Goal: Task Accomplishment & Management: Manage account settings

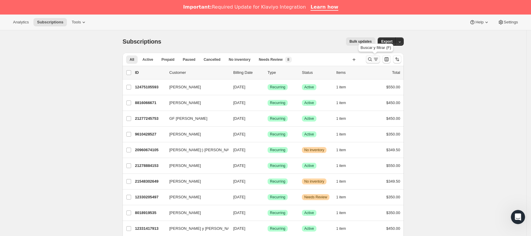
click at [371, 57] on icon "Buscar y filtrar resultados" at bounding box center [370, 59] width 6 height 6
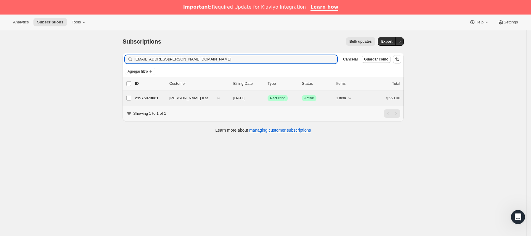
type input "[EMAIL_ADDRESS][PERSON_NAME][DOMAIN_NAME]"
click at [184, 98] on span "[PERSON_NAME] Kat" at bounding box center [188, 98] width 38 height 6
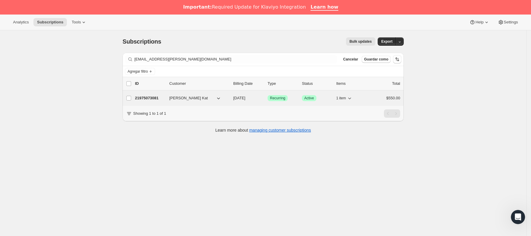
click at [156, 100] on p "21975073081" at bounding box center [150, 98] width 30 height 6
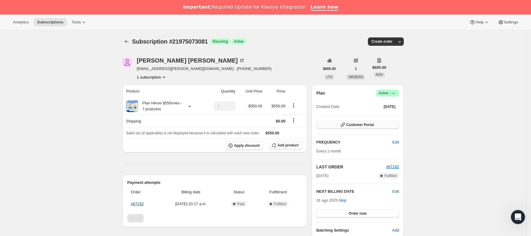
click at [341, 121] on button "Customer Portal" at bounding box center [357, 124] width 83 height 8
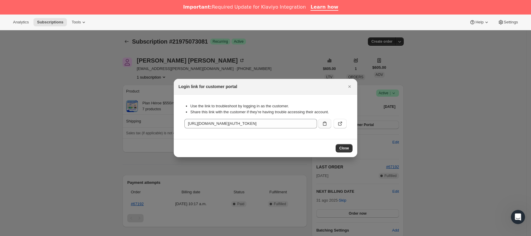
click at [325, 123] on icon ":rcb:" at bounding box center [325, 123] width 6 height 6
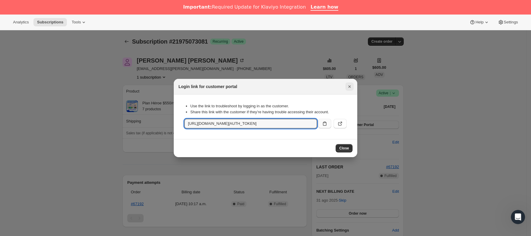
click at [347, 88] on icon "Cerrar" at bounding box center [350, 86] width 6 height 6
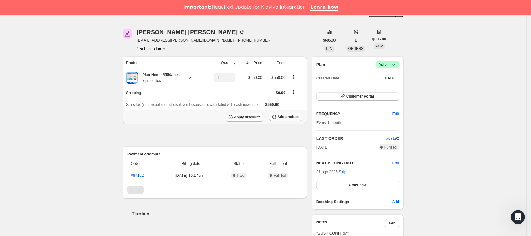
scroll to position [44, 0]
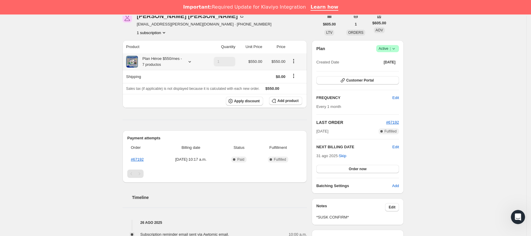
click at [192, 63] on icon at bounding box center [190, 62] width 6 height 6
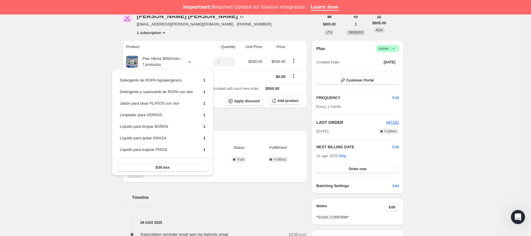
click at [103, 147] on div "Subscription #21975073081. Esta página está lista Subscription #21975073081 Log…" at bounding box center [263, 179] width 526 height 387
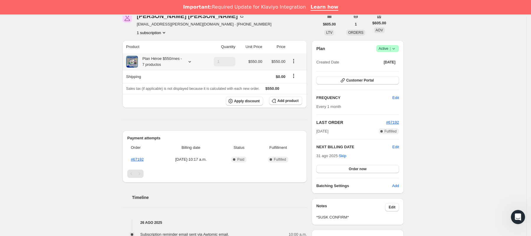
click at [191, 64] on icon at bounding box center [190, 62] width 6 height 6
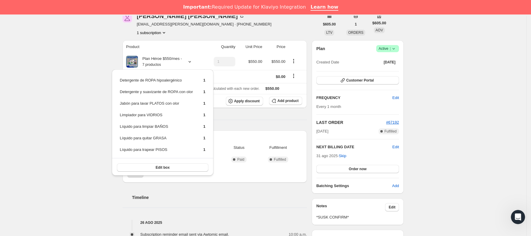
click at [33, 90] on div "Subscription #21975073081. Esta página está lista Subscription #21975073081 Log…" at bounding box center [263, 179] width 526 height 387
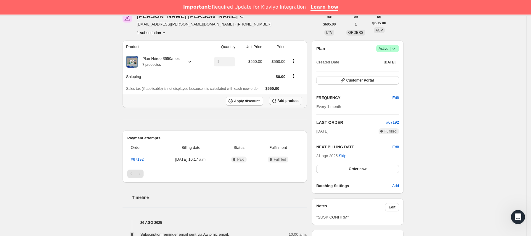
click at [277, 100] on icon "button" at bounding box center [274, 101] width 6 height 6
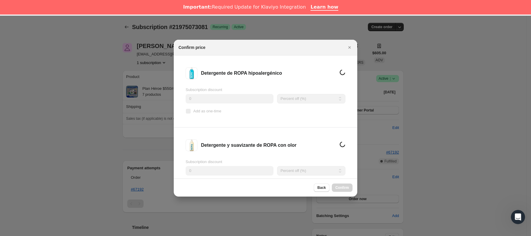
scroll to position [15, 0]
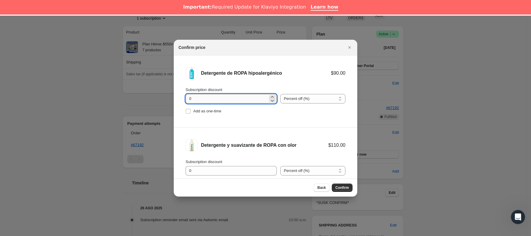
click at [233, 97] on input "0" at bounding box center [227, 98] width 82 height 9
type input "0"
type input "10"
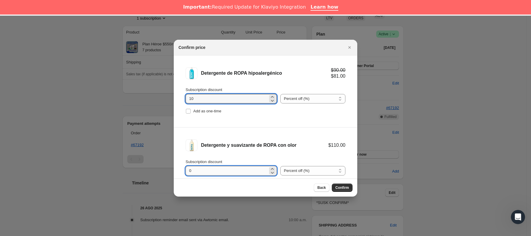
click at [232, 169] on input "0" at bounding box center [227, 170] width 82 height 9
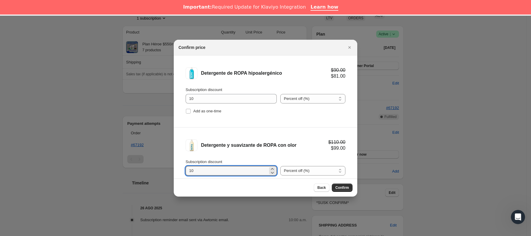
type input "10"
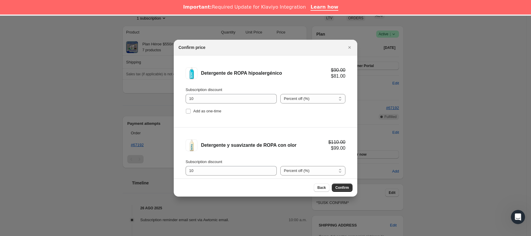
click at [343, 191] on div "Back Confirm" at bounding box center [333, 187] width 39 height 8
click at [342, 188] on span "Confirm" at bounding box center [342, 187] width 14 height 5
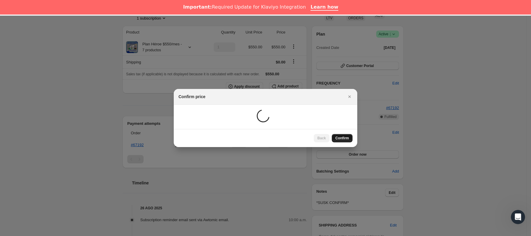
scroll to position [44, 0]
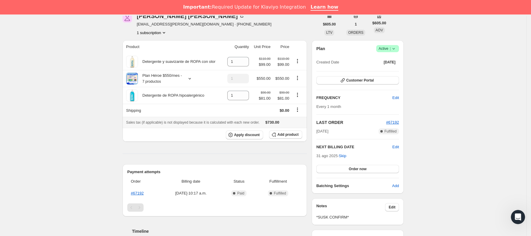
click at [271, 122] on span "$730.00" at bounding box center [272, 122] width 14 height 4
copy span "730.00"
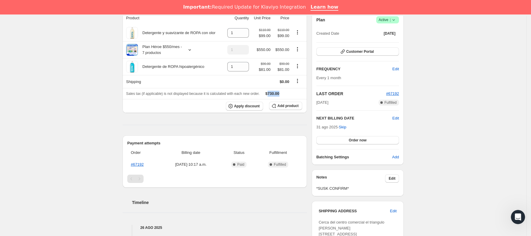
scroll to position [89, 0]
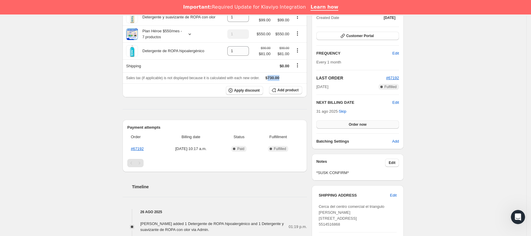
click at [359, 124] on span "Order now" at bounding box center [358, 124] width 18 height 5
click at [359, 124] on span "Click to confirm" at bounding box center [357, 124] width 27 height 5
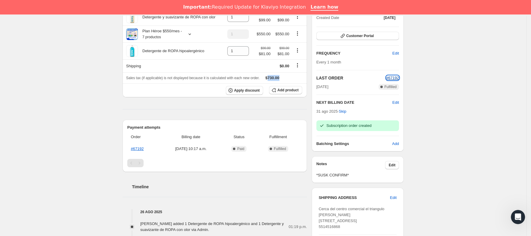
click at [394, 80] on span "#67192" at bounding box center [392, 77] width 13 height 4
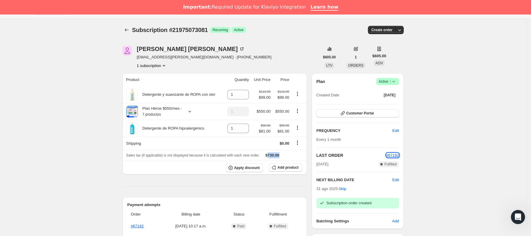
scroll to position [0, 0]
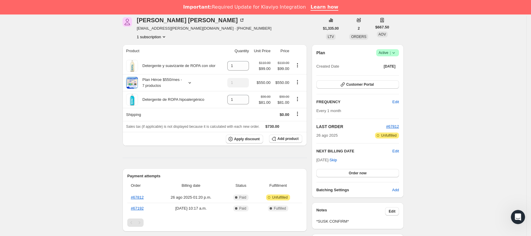
scroll to position [44, 0]
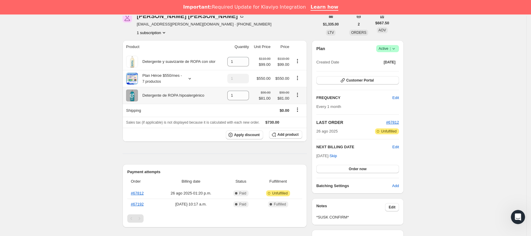
click at [300, 96] on icon "Product actions" at bounding box center [297, 95] width 6 height 6
click at [300, 108] on span "Remove" at bounding box center [296, 107] width 14 height 4
type input "0"
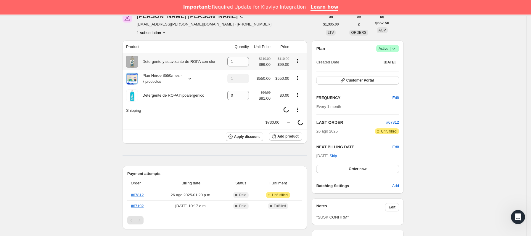
click at [298, 61] on icon "Product actions" at bounding box center [297, 61] width 6 height 6
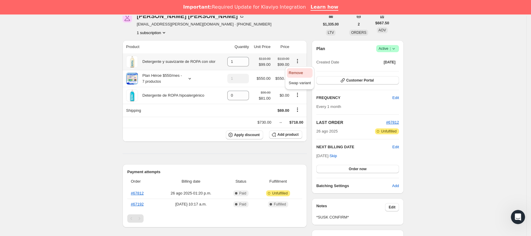
click at [302, 71] on span "Remove" at bounding box center [300, 73] width 22 height 6
type input "0"
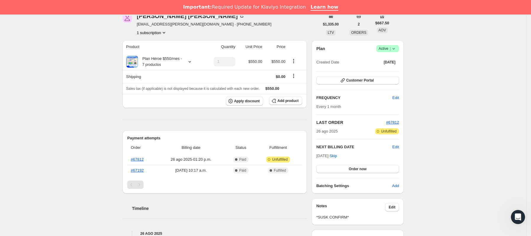
scroll to position [0, 0]
